Goal: Task Accomplishment & Management: Complete application form

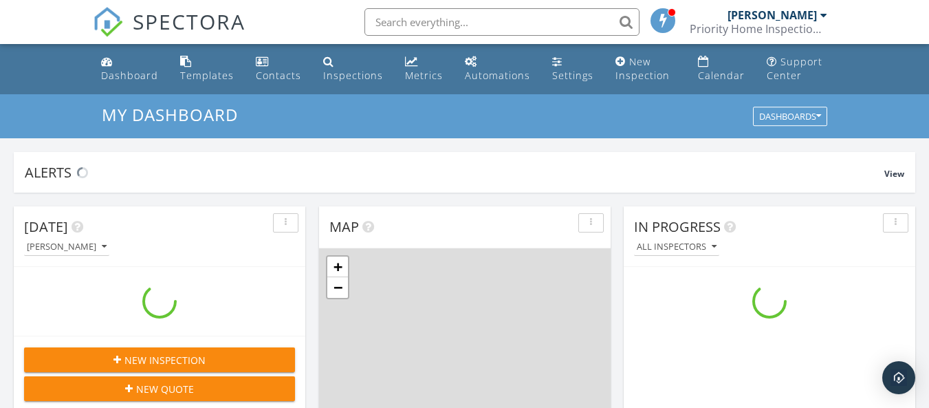
scroll to position [1273, 950]
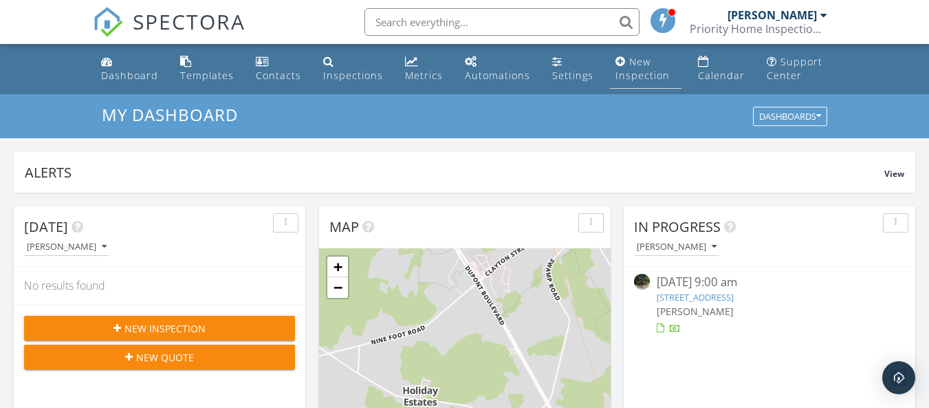
click at [637, 76] on div "New Inspection" at bounding box center [642, 68] width 54 height 27
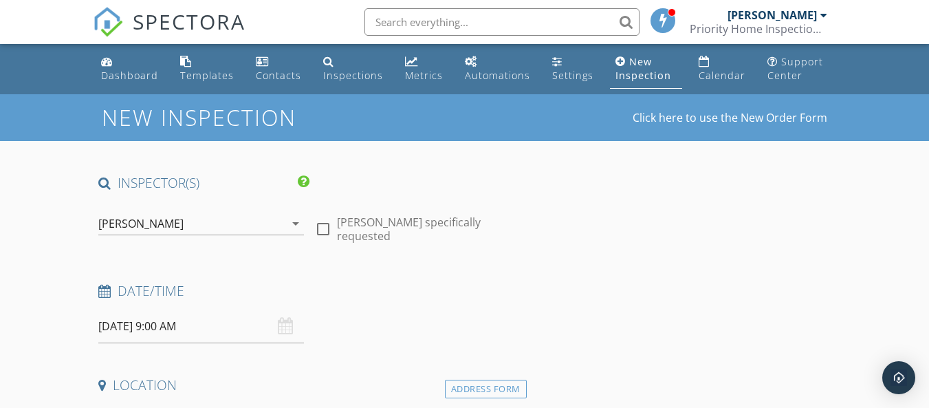
click at [118, 327] on input "09/29/2025 9:00 AM" at bounding box center [201, 326] width 206 height 34
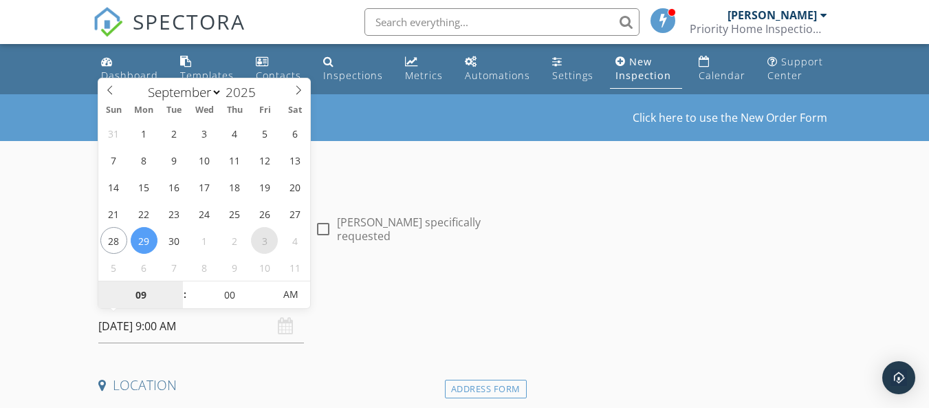
select select "9"
type input "10/03/2025 9:00 AM"
type input "10"
type input "10/03/2025 10:00 AM"
click at [177, 285] on span at bounding box center [178, 288] width 10 height 14
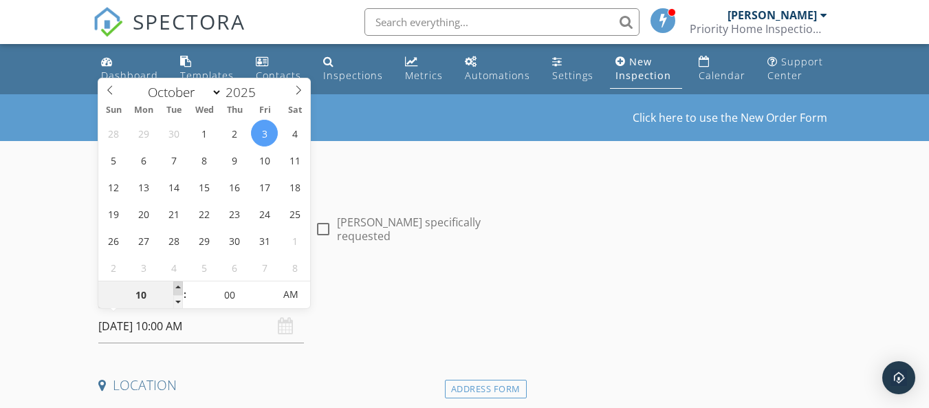
type input "11"
type input "10/03/2025 11:00 AM"
click at [177, 285] on span at bounding box center [178, 288] width 10 height 14
type input "12"
type input "10/03/2025 12:00 PM"
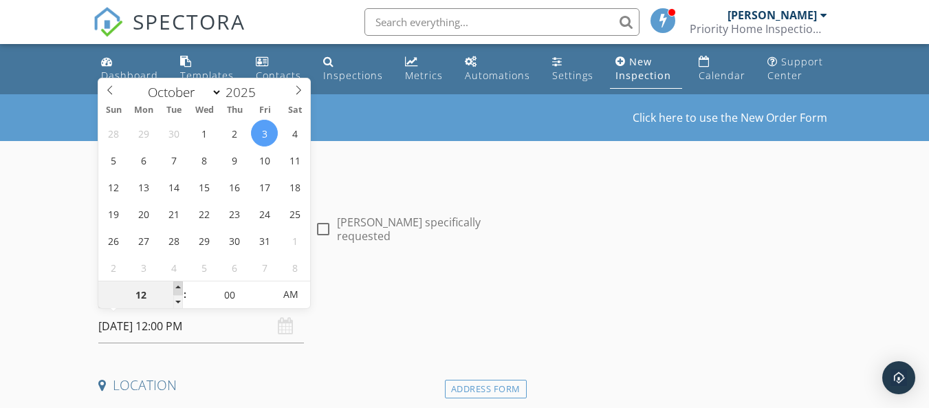
click at [177, 285] on span at bounding box center [178, 288] width 10 height 14
type input "01"
type input "[DATE] 1:00 PM"
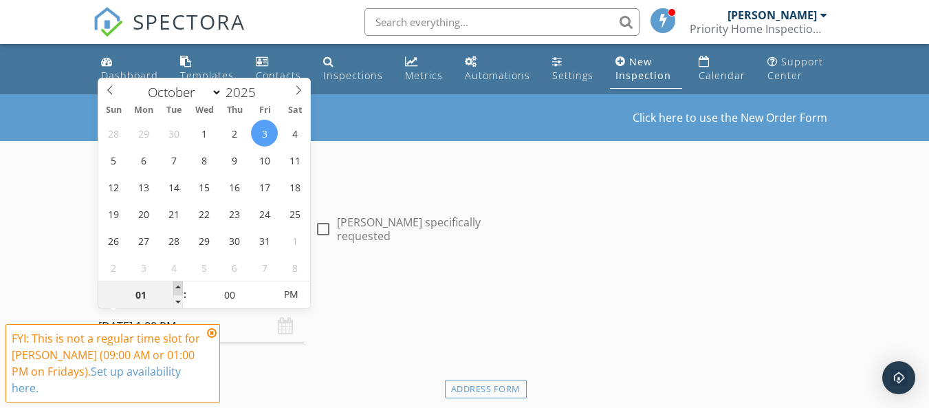
click at [177, 285] on span at bounding box center [178, 288] width 10 height 14
click at [207, 333] on icon at bounding box center [212, 332] width 10 height 11
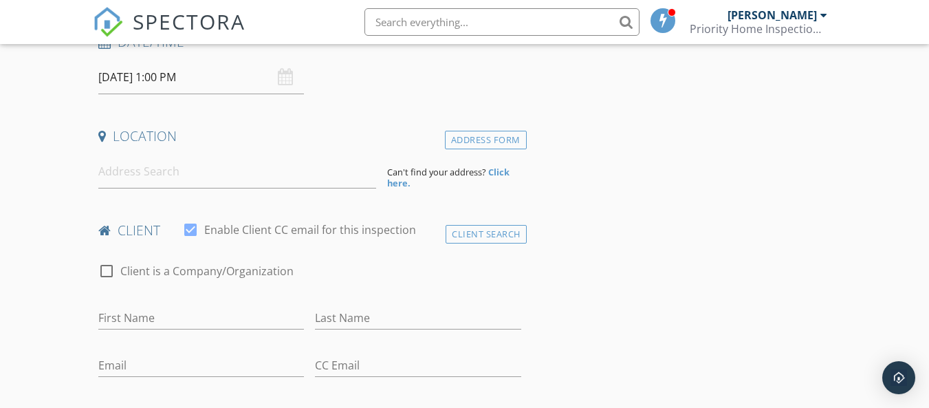
scroll to position [257, 0]
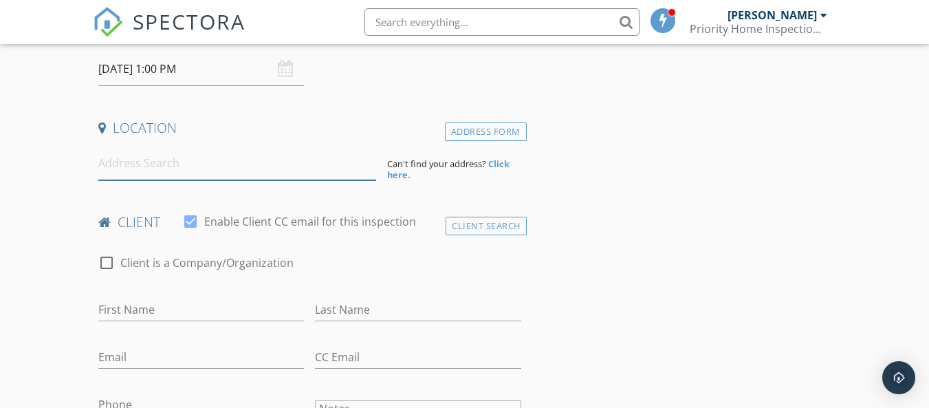
click at [183, 174] on input at bounding box center [237, 163] width 278 height 34
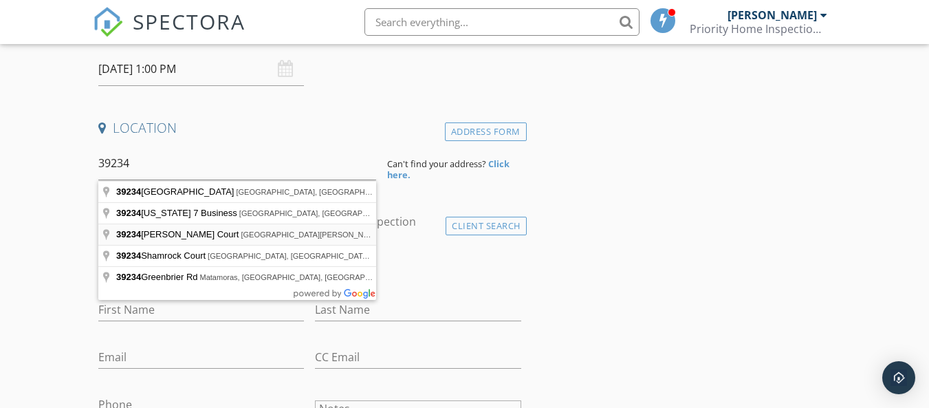
type input "39234 Timberlake Court, South Bethany, DE, USA"
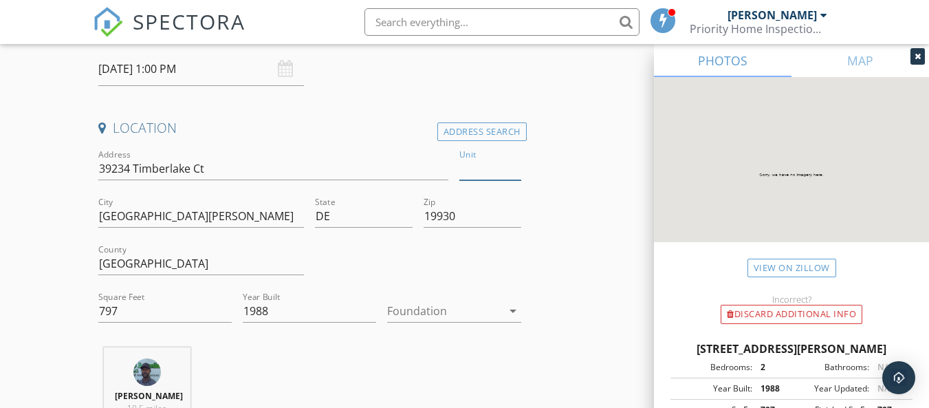
click at [483, 170] on input "Unit" at bounding box center [489, 168] width 61 height 23
type input "9203"
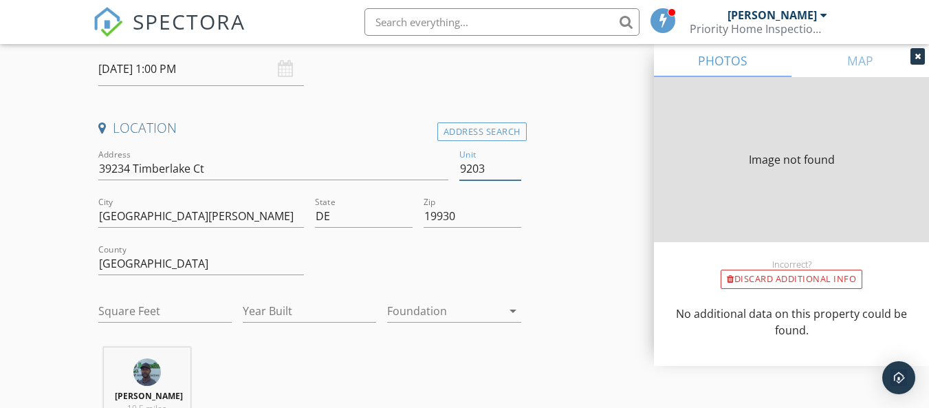
type input "797"
type input "1988"
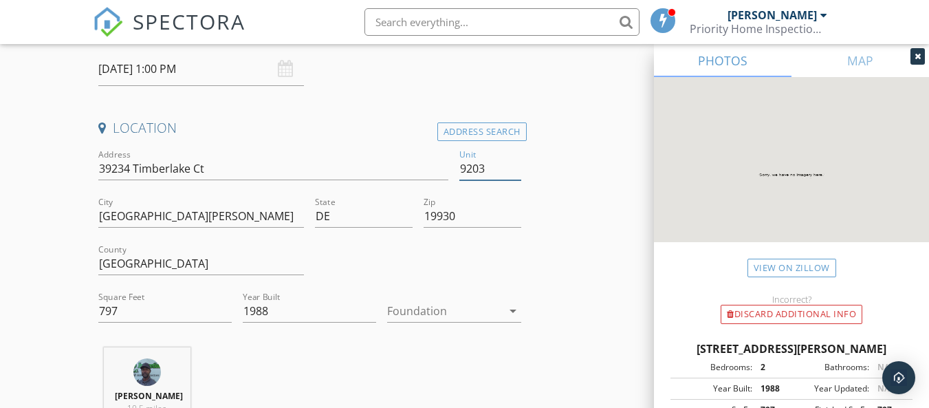
type input "9203"
drag, startPoint x: 143, startPoint y: 314, endPoint x: 56, endPoint y: 300, distance: 87.7
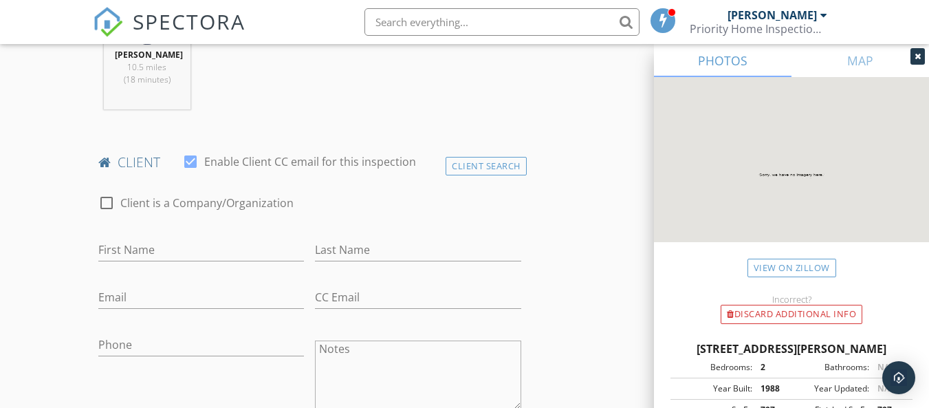
scroll to position [750, 0]
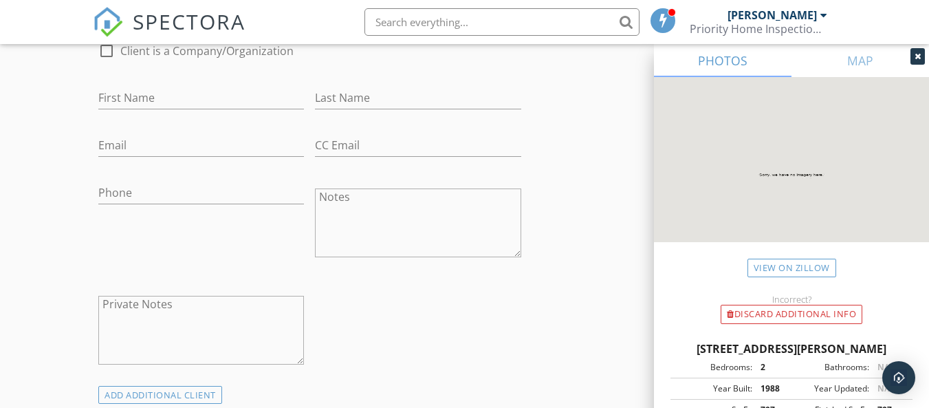
type input "848"
click at [116, 106] on input "First Name" at bounding box center [201, 98] width 206 height 23
type input "[PERSON_NAME]"
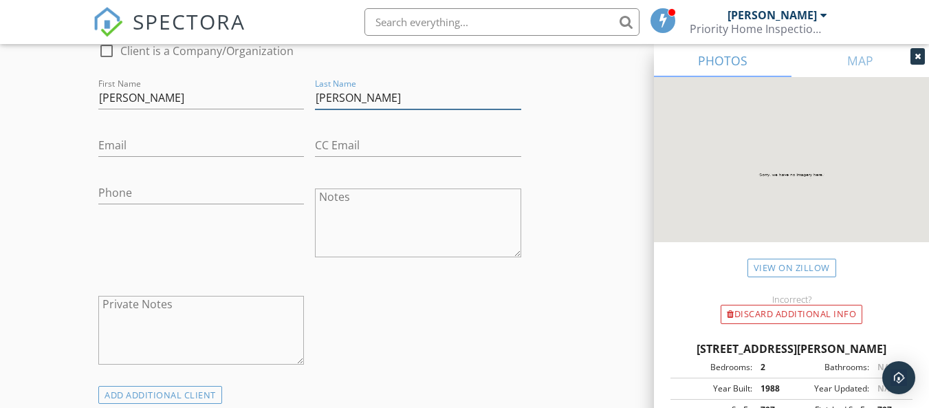
type input "[PERSON_NAME]"
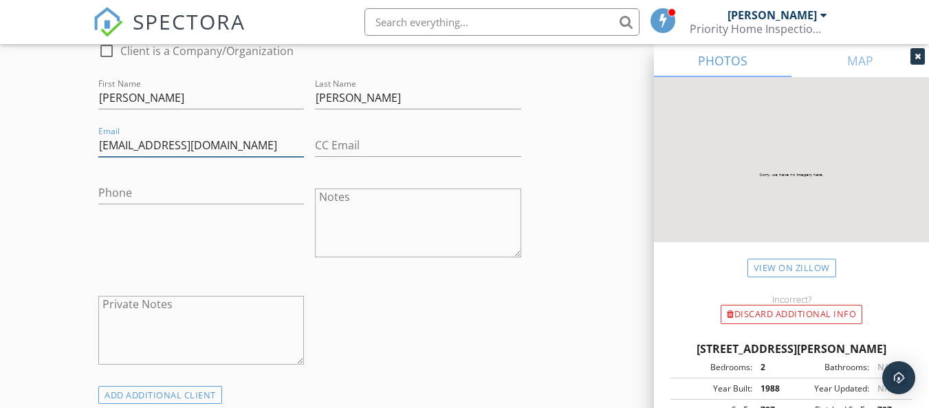
type input "[EMAIL_ADDRESS][DOMAIN_NAME]"
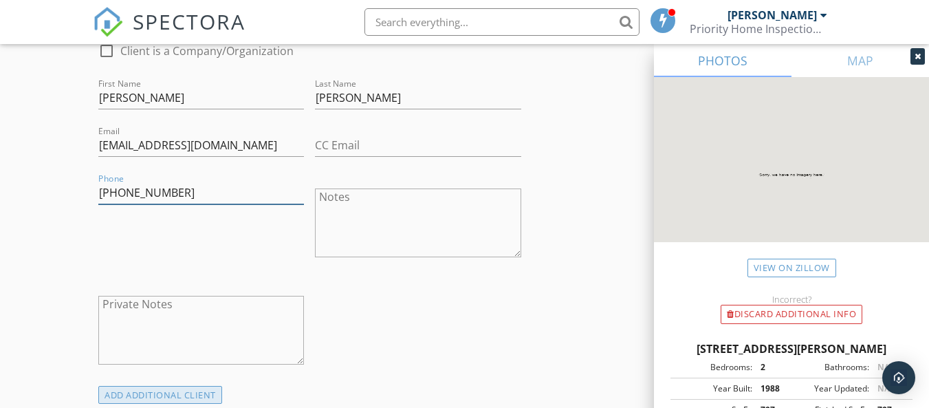
type input "[PHONE_NUMBER]"
click at [176, 400] on div "ADD ADDITIONAL client" at bounding box center [160, 395] width 124 height 19
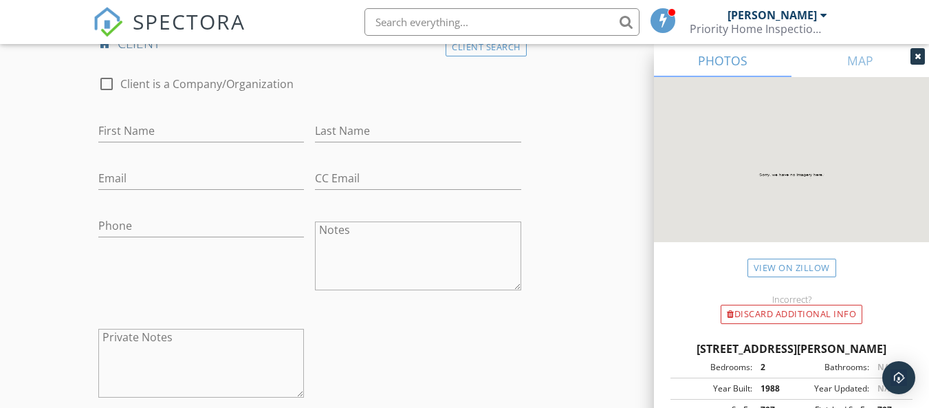
scroll to position [1139, 0]
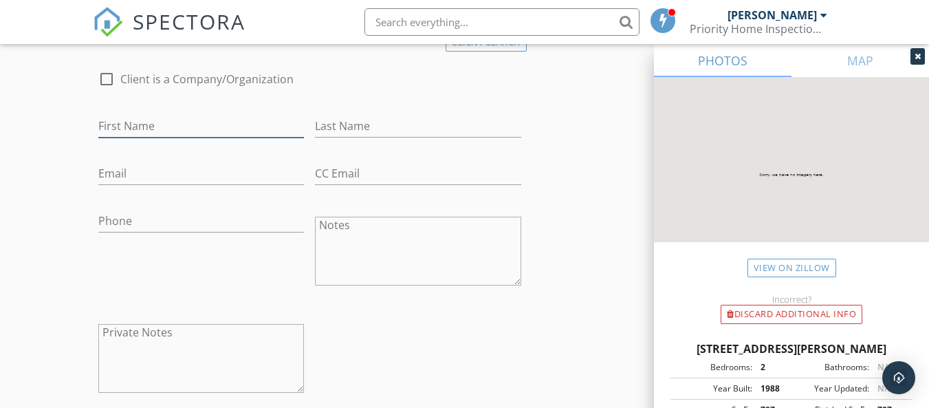
click at [185, 138] on input "First Name" at bounding box center [201, 126] width 206 height 23
type input "[PERSON_NAME]"
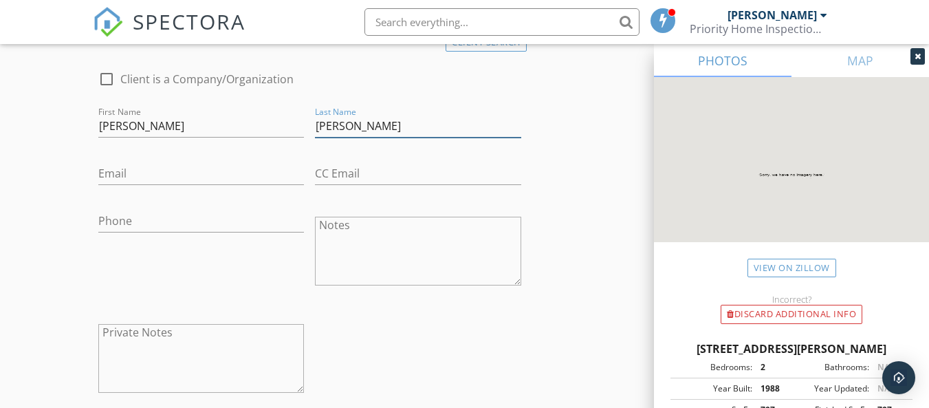
type input "[PERSON_NAME]"
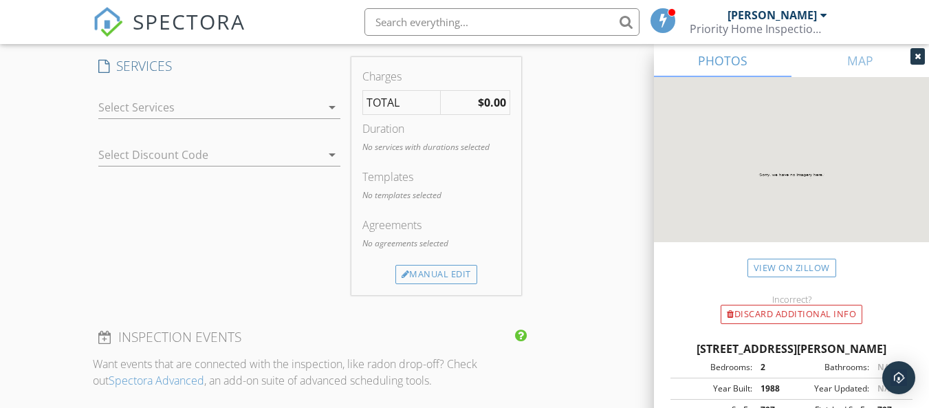
scroll to position [1533, 0]
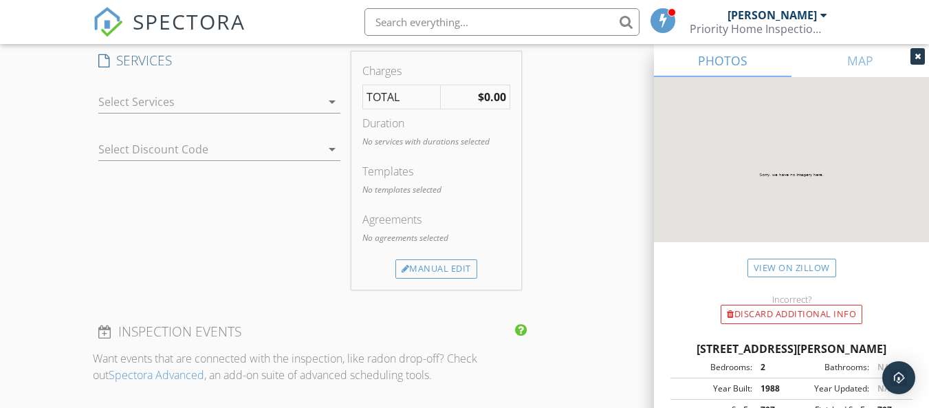
type input "[EMAIL_ADDRESS][DOMAIN_NAME]"
click at [252, 107] on div at bounding box center [209, 102] width 223 height 22
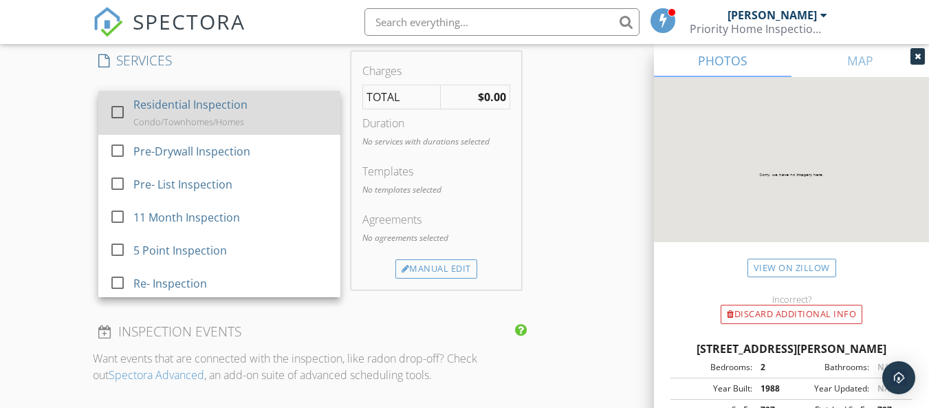
click at [252, 107] on div "Residential Inspection Condo/Townhomes/Homes" at bounding box center [231, 113] width 196 height 44
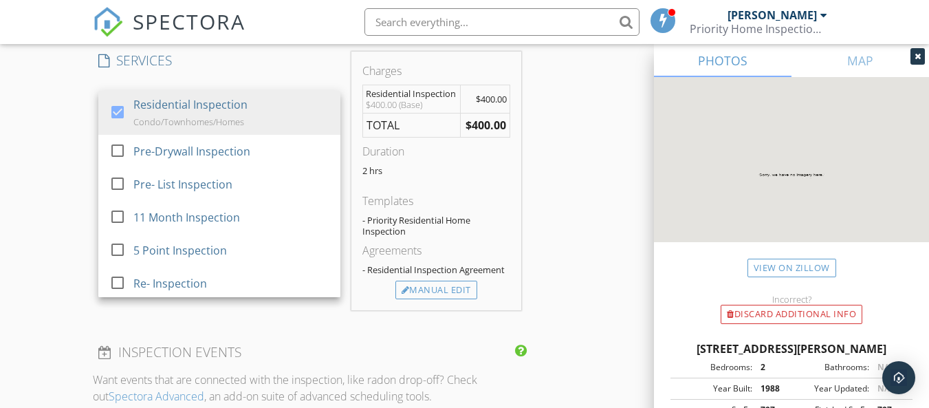
click at [27, 194] on div "New Inspection Click here to use the New Order Form INSPECTOR(S) check_box Jona…" at bounding box center [464, 0] width 929 height 2879
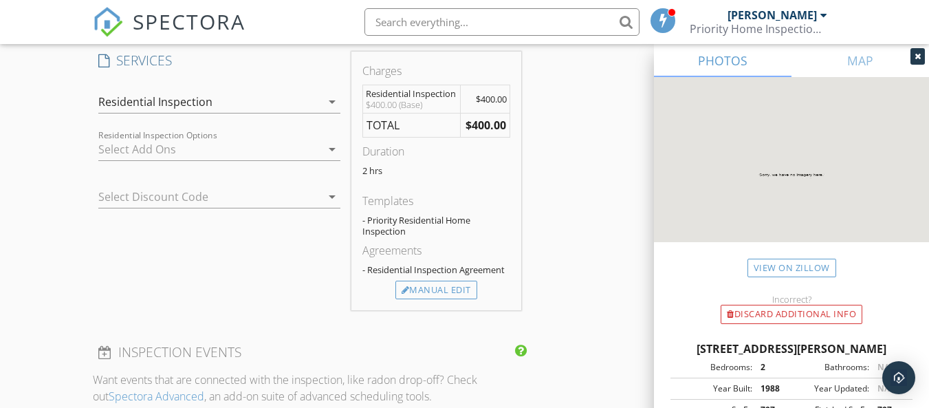
click at [144, 160] on div at bounding box center [209, 149] width 223 height 22
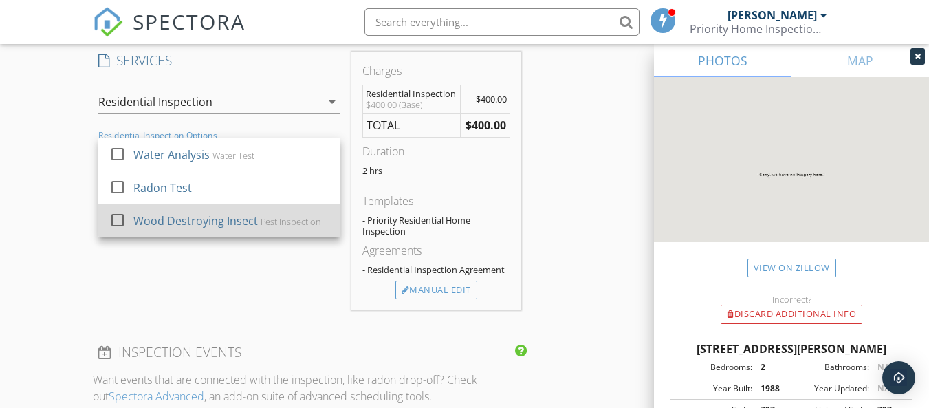
click at [157, 229] on div "Wood Destroying Insect" at bounding box center [195, 220] width 124 height 17
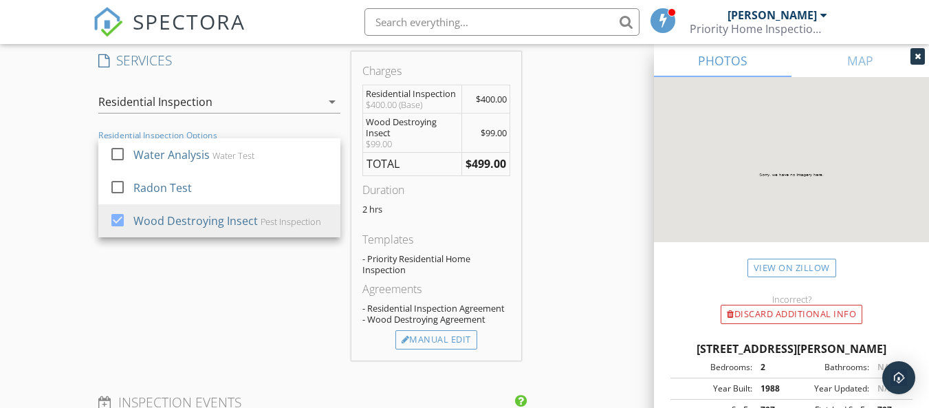
click at [32, 281] on div "New Inspection Click here to use the New Order Form INSPECTOR(S) check_box Jona…" at bounding box center [464, 26] width 929 height 2930
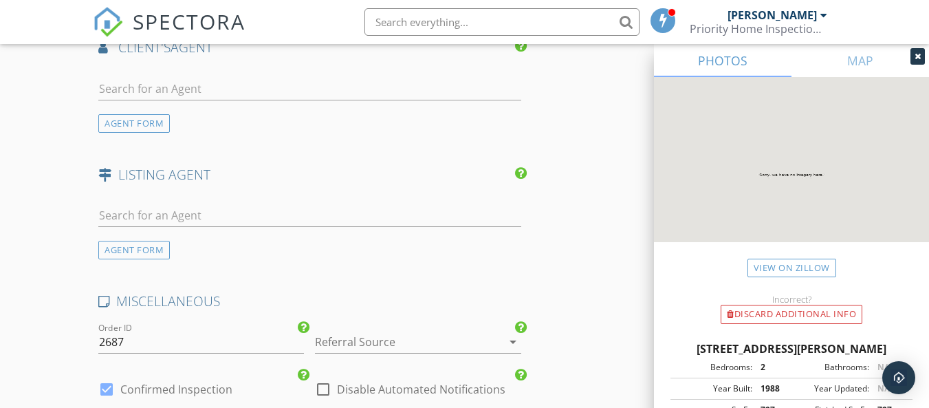
scroll to position [2171, 0]
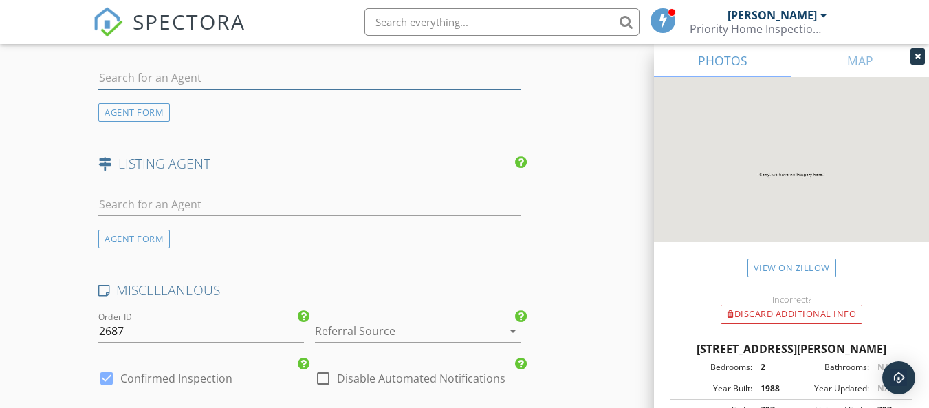
click at [181, 89] on input "text" at bounding box center [309, 78] width 422 height 23
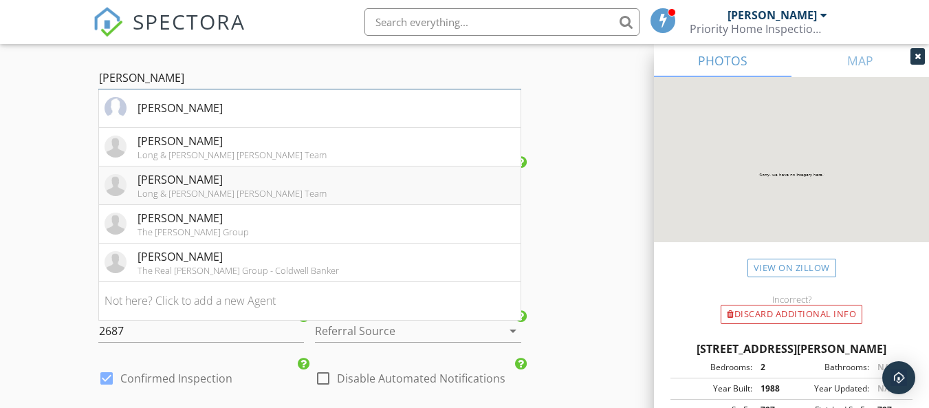
type input "chris"
click at [178, 188] on div "[PERSON_NAME]" at bounding box center [232, 179] width 189 height 17
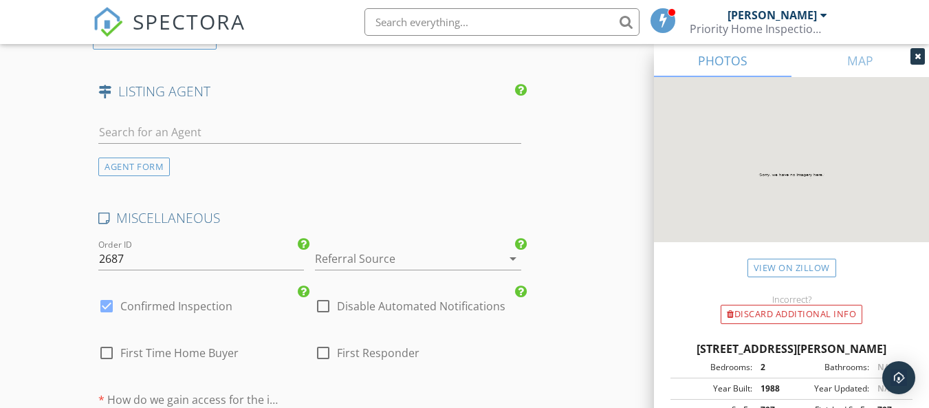
scroll to position [2622, 0]
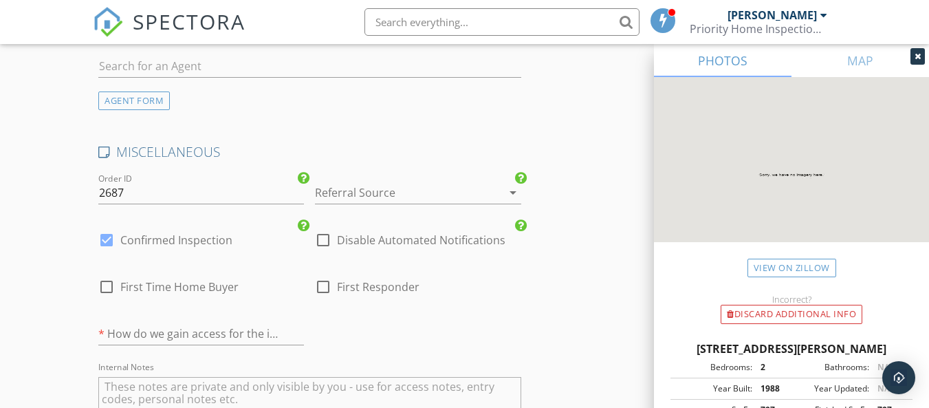
click at [434, 201] on div at bounding box center [398, 193] width 167 height 22
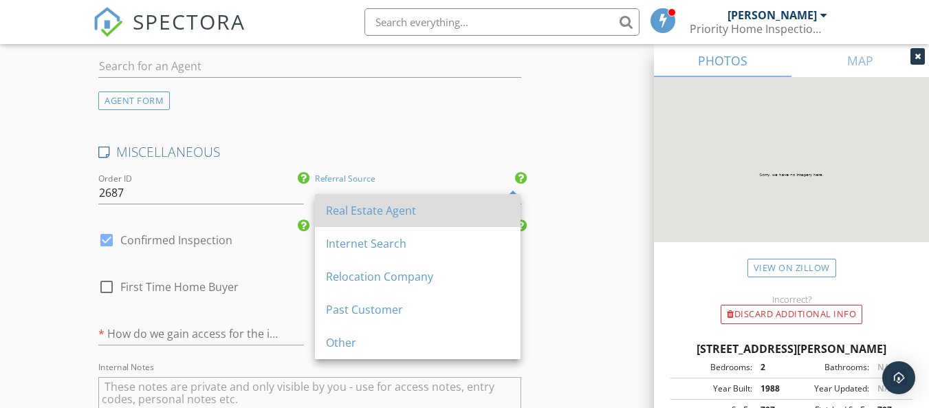
click at [432, 208] on div "Real Estate Agent" at bounding box center [418, 210] width 184 height 17
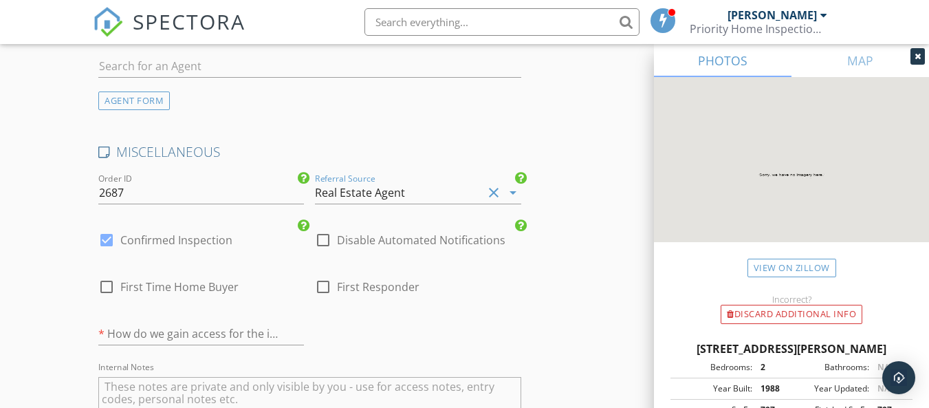
drag, startPoint x: 432, startPoint y: 208, endPoint x: 321, endPoint y: 356, distance: 185.6
click at [321, 356] on div "MISCELLANEOUS Order ID 2687 Referral Source Real Estate Agent clear arrow_drop_…" at bounding box center [309, 304] width 433 height 323
click at [284, 345] on input "text" at bounding box center [201, 333] width 206 height 23
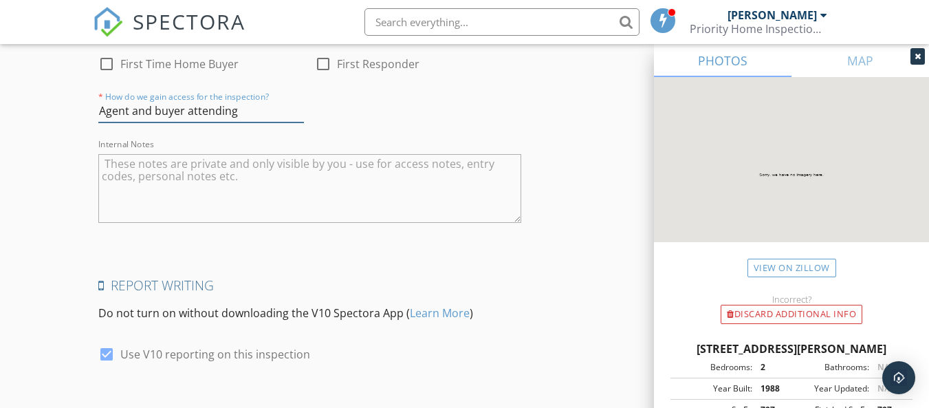
scroll to position [2942, 0]
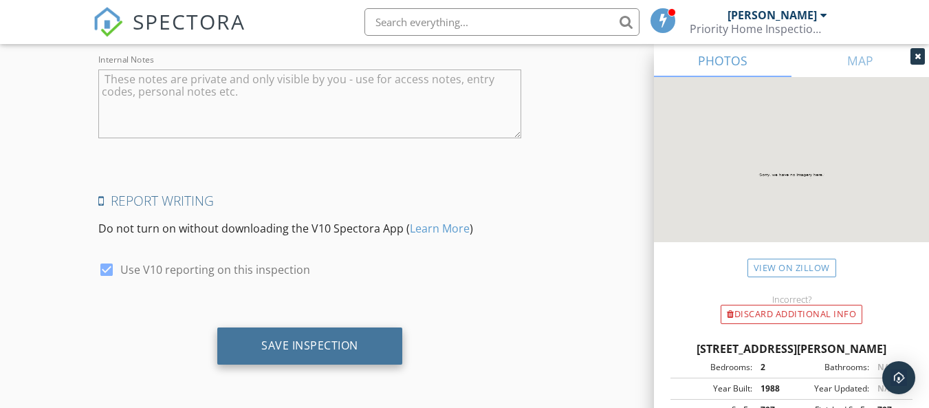
type input "Agent and buyer attending"
click at [358, 353] on div "Save Inspection" at bounding box center [309, 345] width 185 height 37
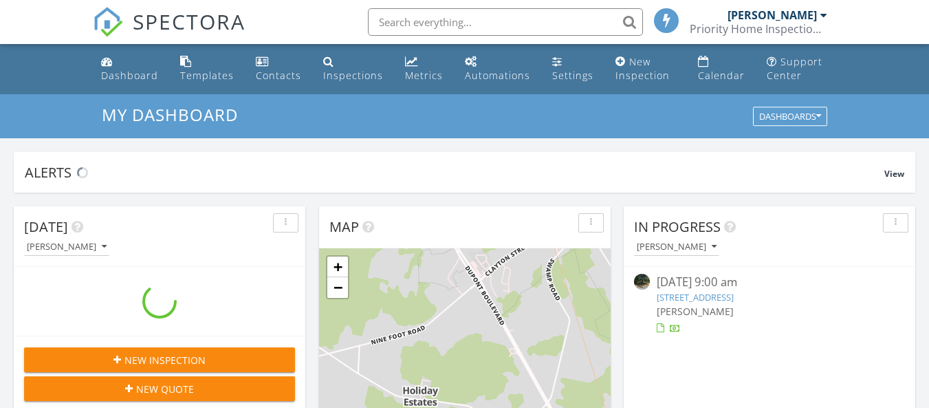
scroll to position [1273, 950]
